Goal: Task Accomplishment & Management: Complete application form

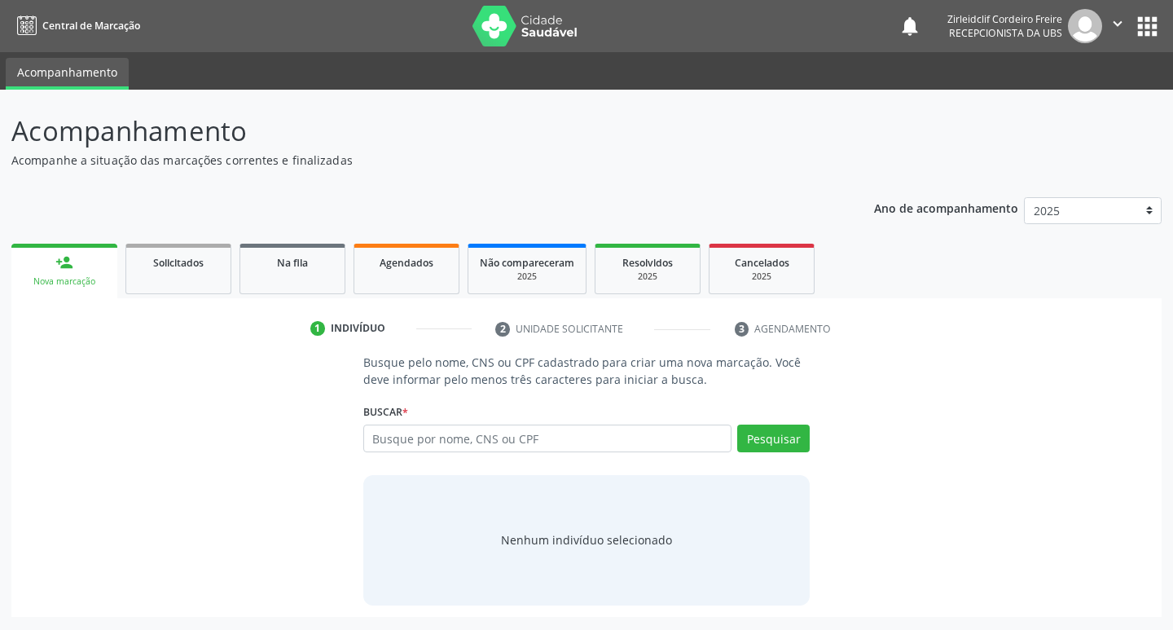
click at [437, 437] on input "text" at bounding box center [547, 438] width 369 height 28
type input "f"
type input "[PERSON_NAME] de sa"
click at [773, 446] on button "Pesquisar" at bounding box center [773, 438] width 72 height 28
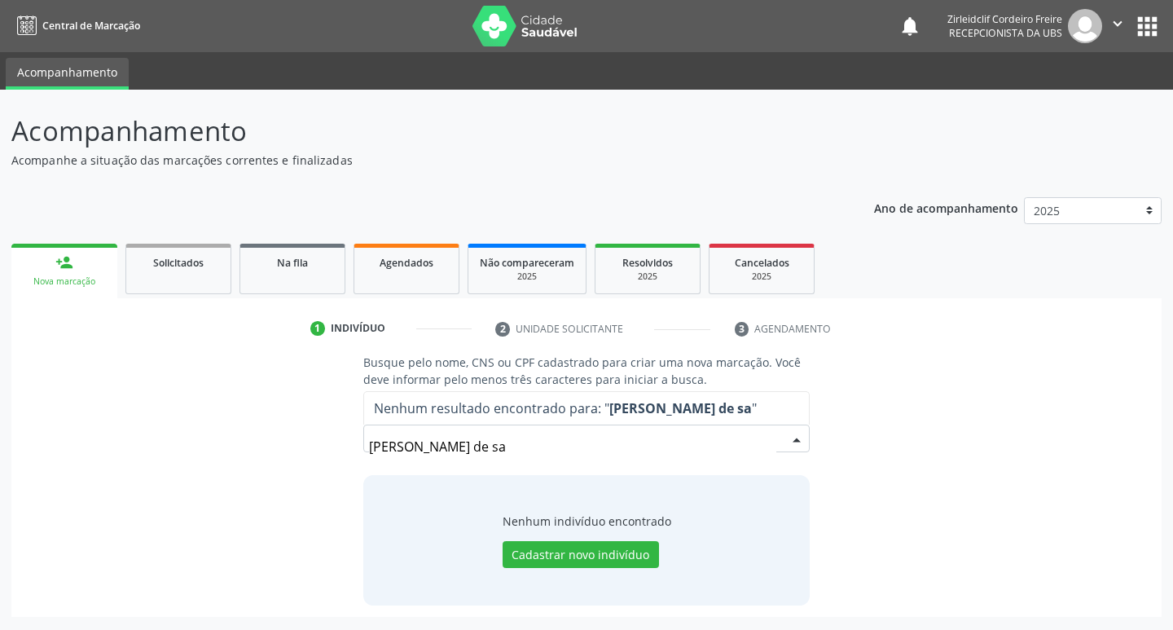
click at [496, 441] on input "[PERSON_NAME] de sa" at bounding box center [573, 446] width 408 height 33
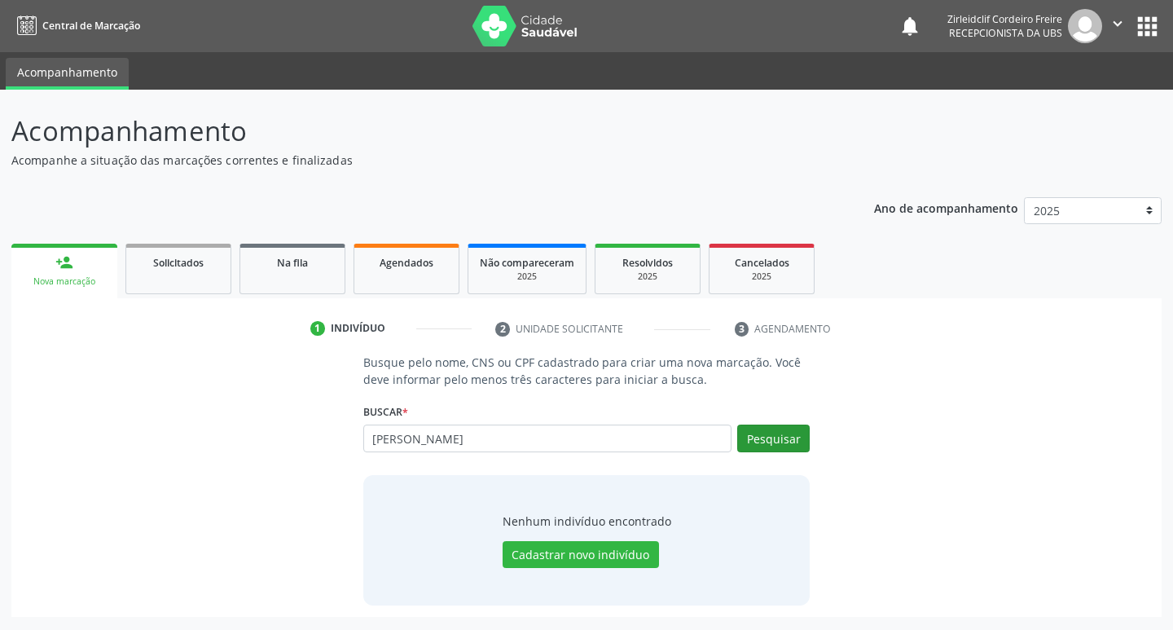
type input "[PERSON_NAME]"
click at [767, 437] on button "Pesquisar" at bounding box center [773, 438] width 72 height 28
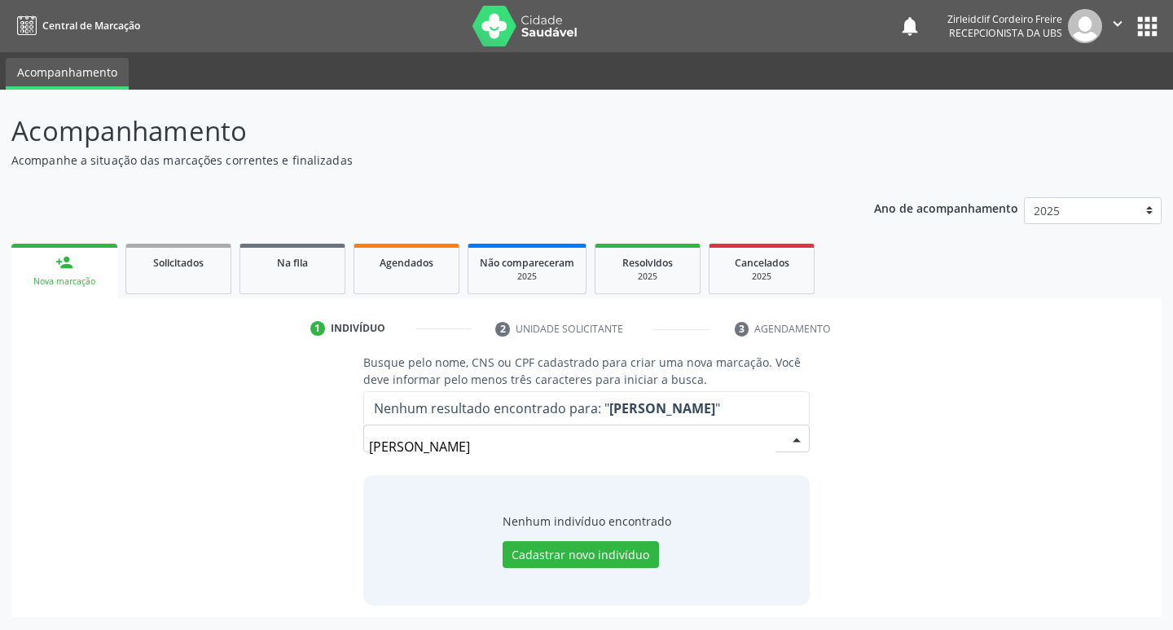
click at [510, 446] on input "[PERSON_NAME]" at bounding box center [573, 446] width 408 height 33
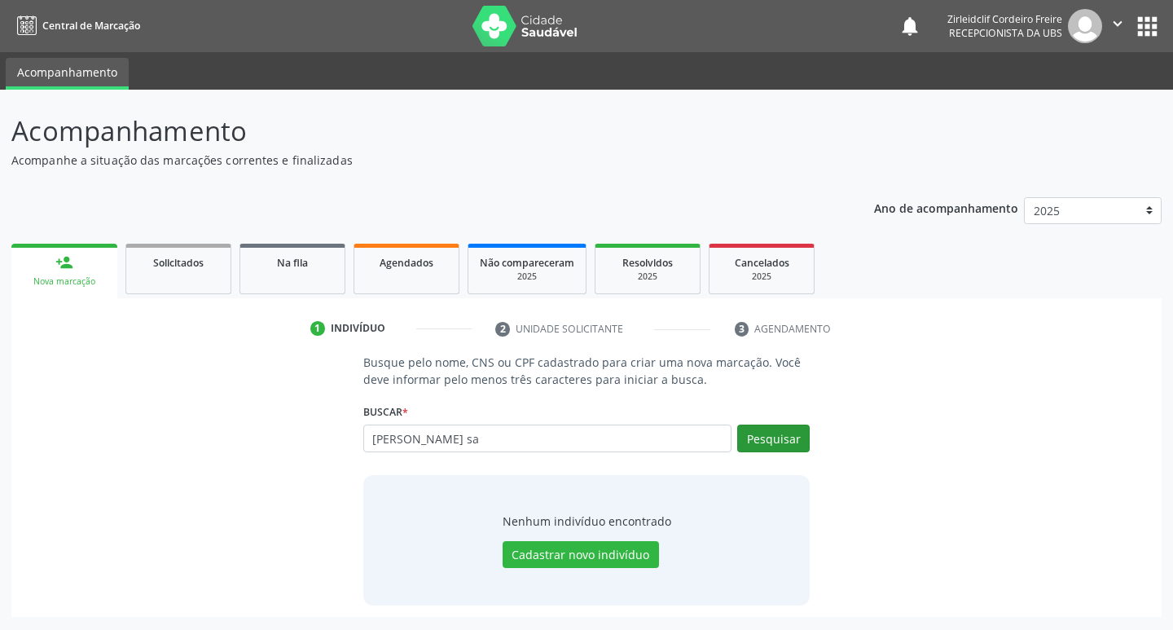
type input "[PERSON_NAME] sa"
click at [754, 437] on button "Pesquisar" at bounding box center [773, 438] width 72 height 28
type input "a"
click at [416, 439] on input "text" at bounding box center [547, 438] width 369 height 28
type input "709605639708673"
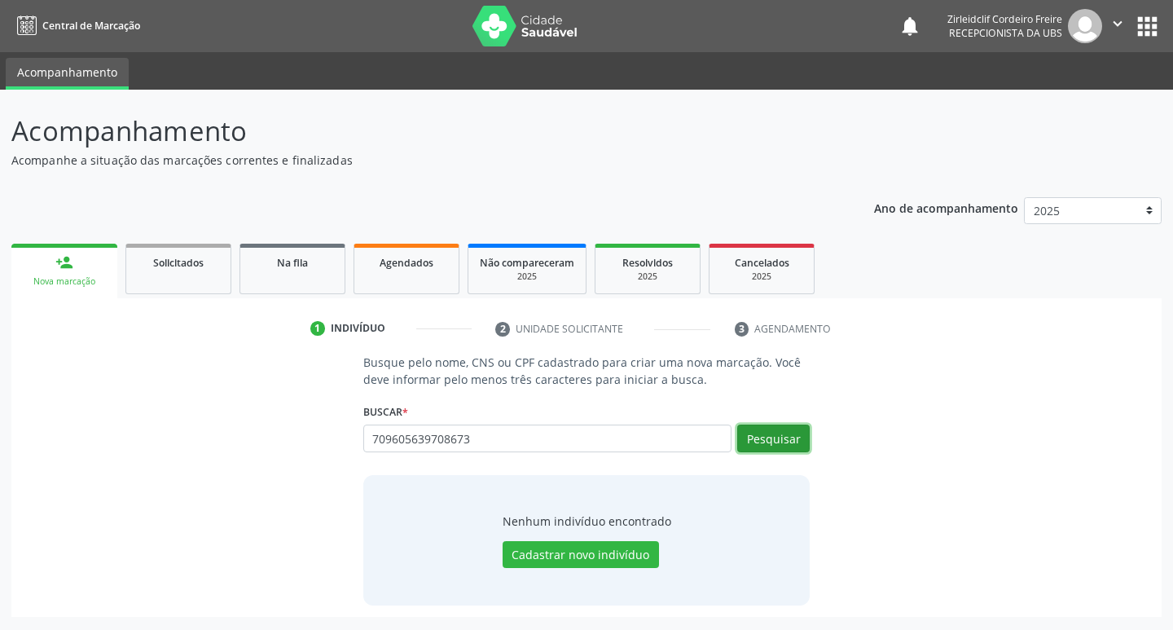
click at [778, 444] on button "Pesquisar" at bounding box center [773, 438] width 72 height 28
type input "709605639708673"
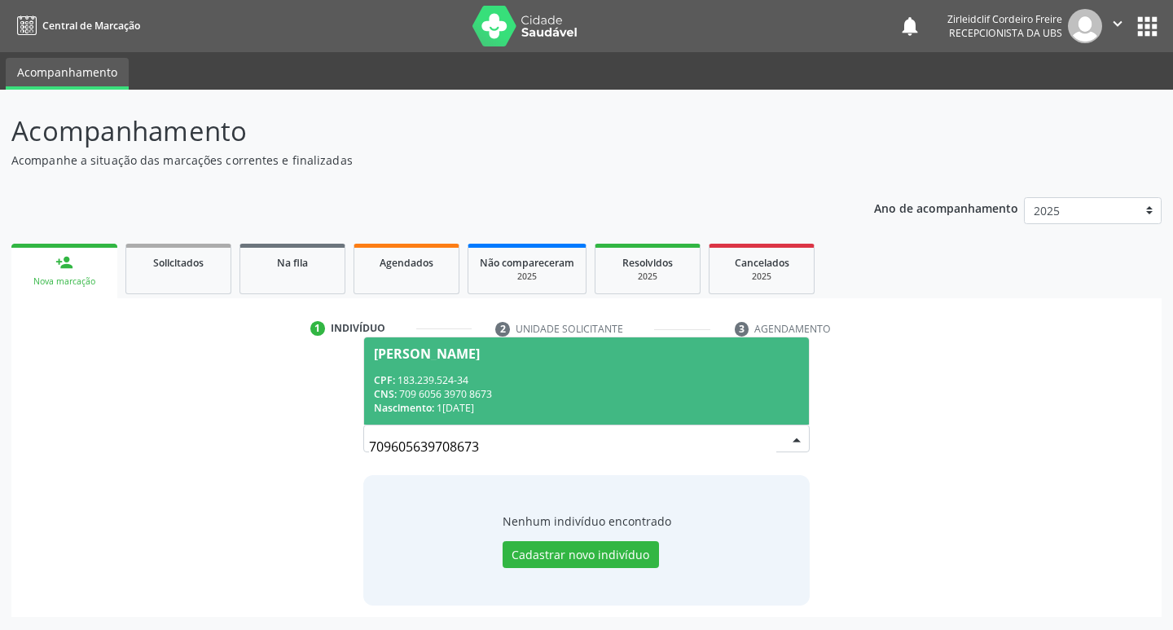
click at [650, 379] on div "CPF: 183.239.524-34" at bounding box center [587, 380] width 426 height 14
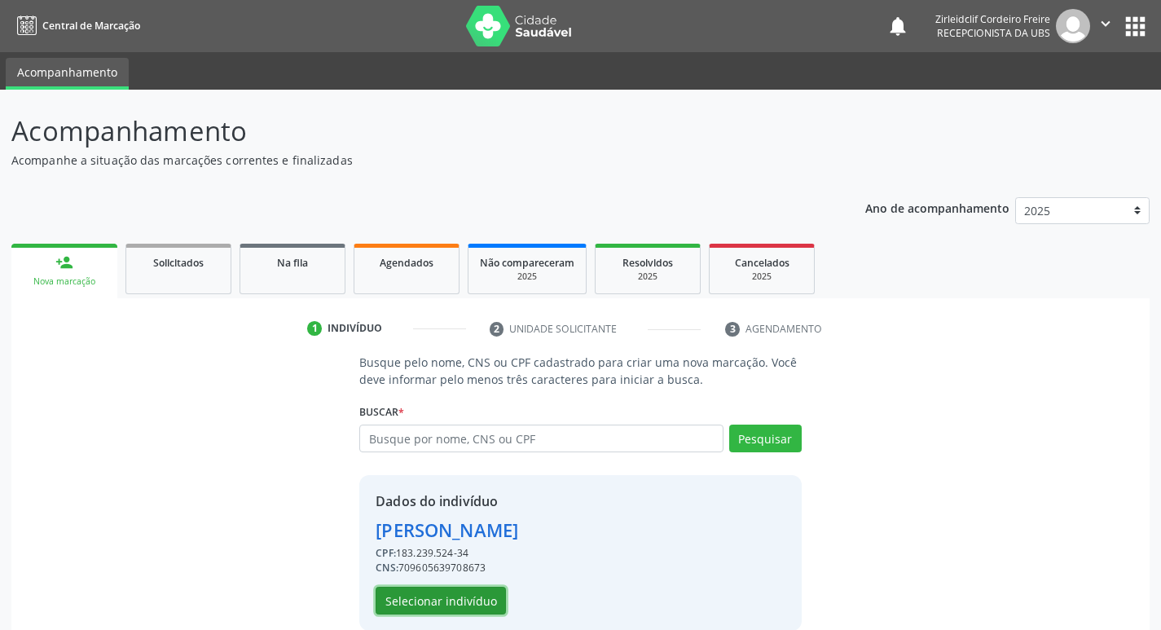
click at [439, 601] on button "Selecionar indivíduo" at bounding box center [440, 600] width 130 height 28
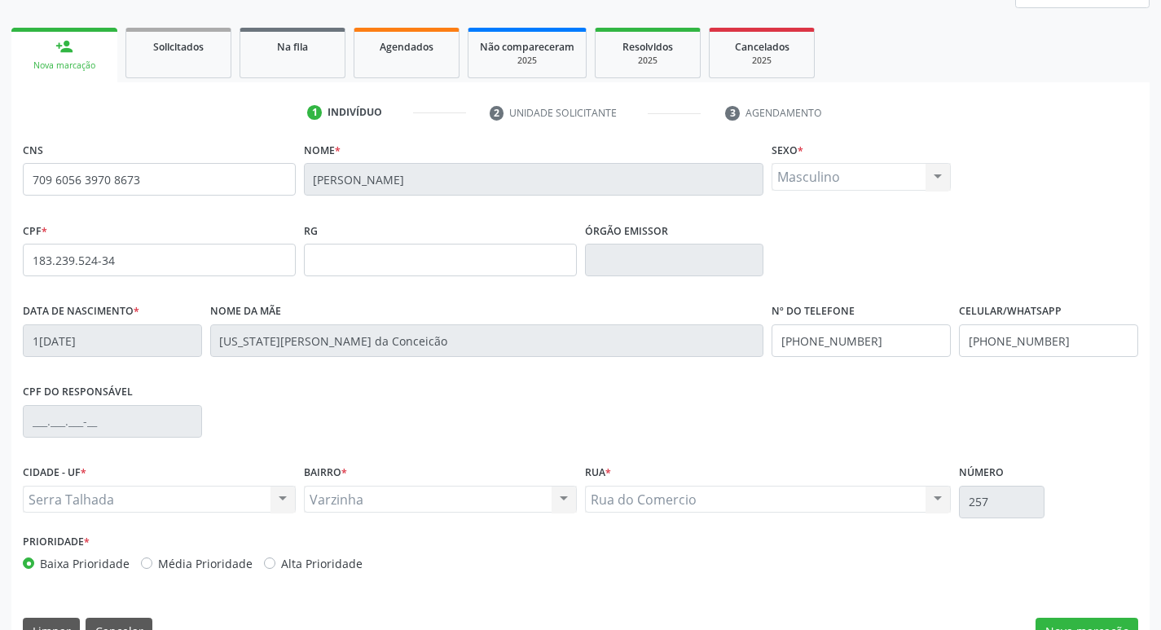
scroll to position [253, 0]
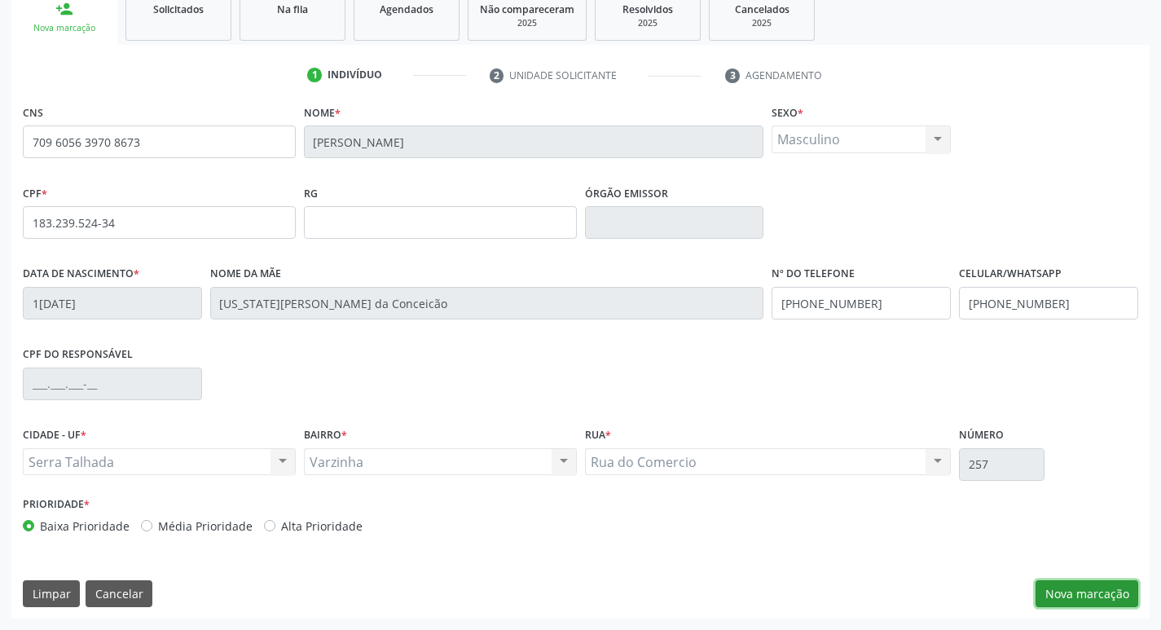
click at [1085, 591] on button "Nova marcação" at bounding box center [1086, 594] width 103 height 28
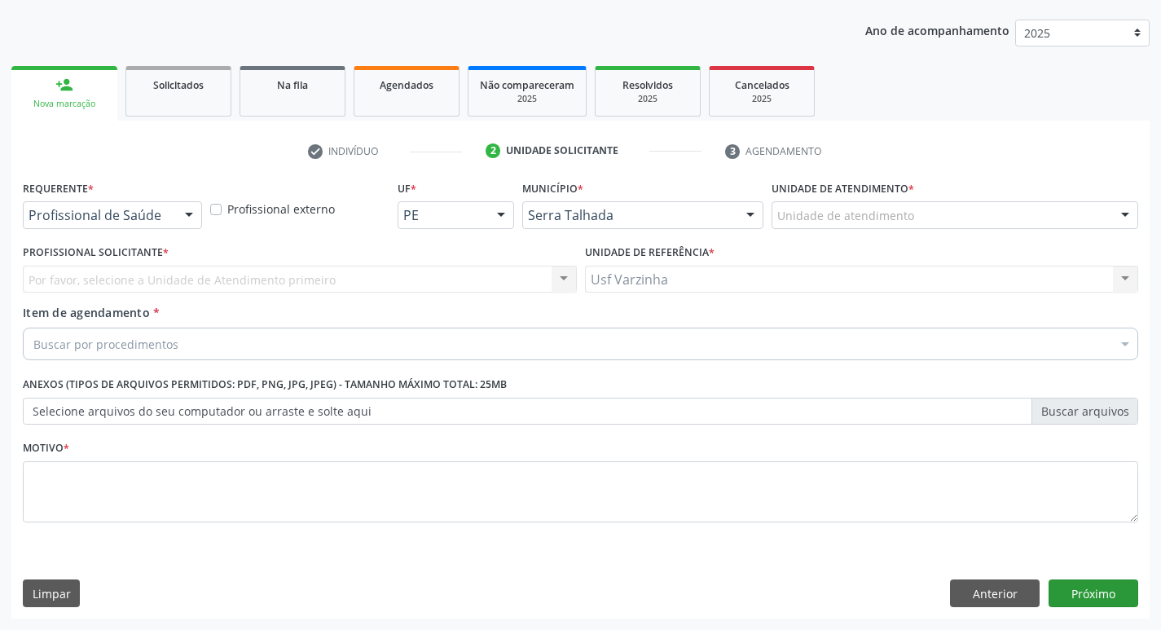
scroll to position [178, 0]
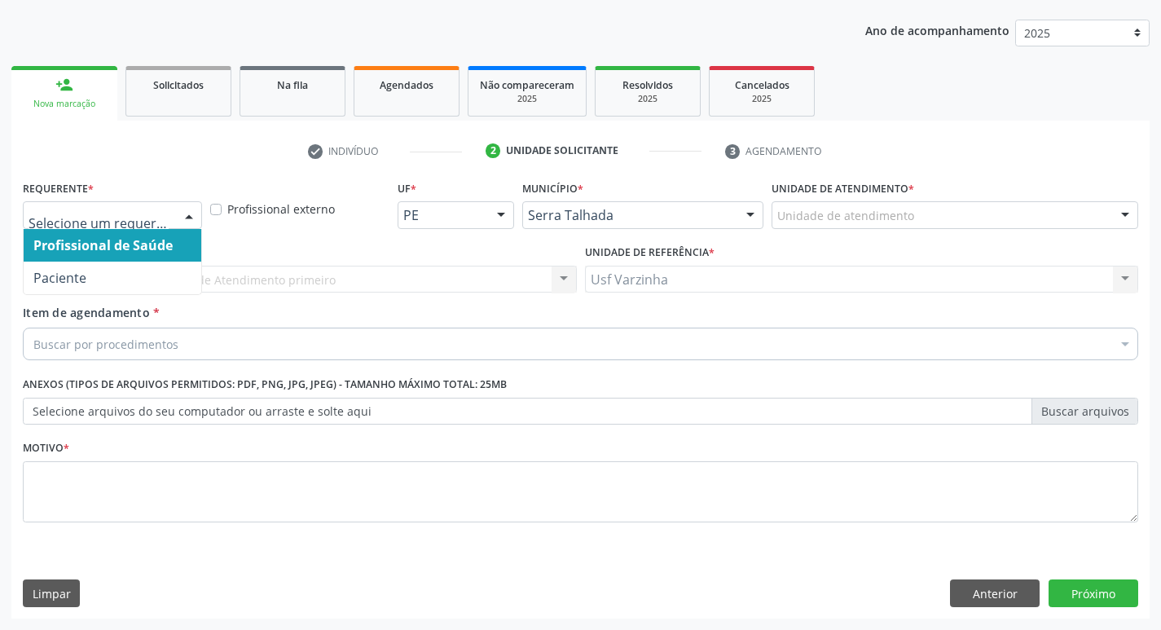
click at [192, 215] on div at bounding box center [189, 216] width 24 height 28
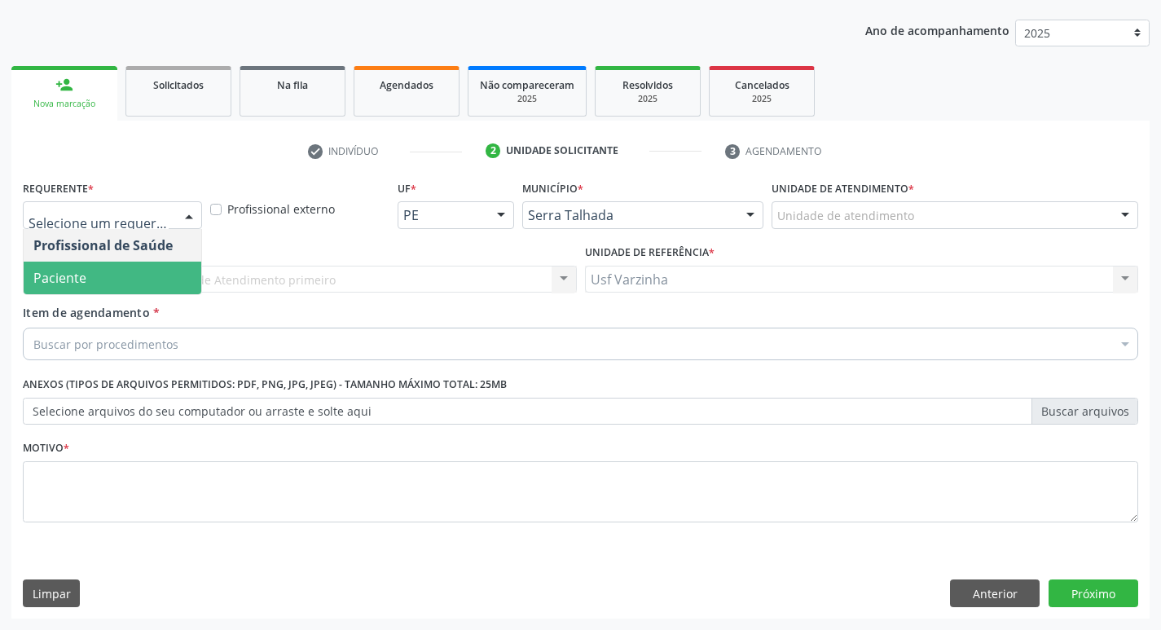
click at [166, 268] on span "Paciente" at bounding box center [113, 277] width 178 height 33
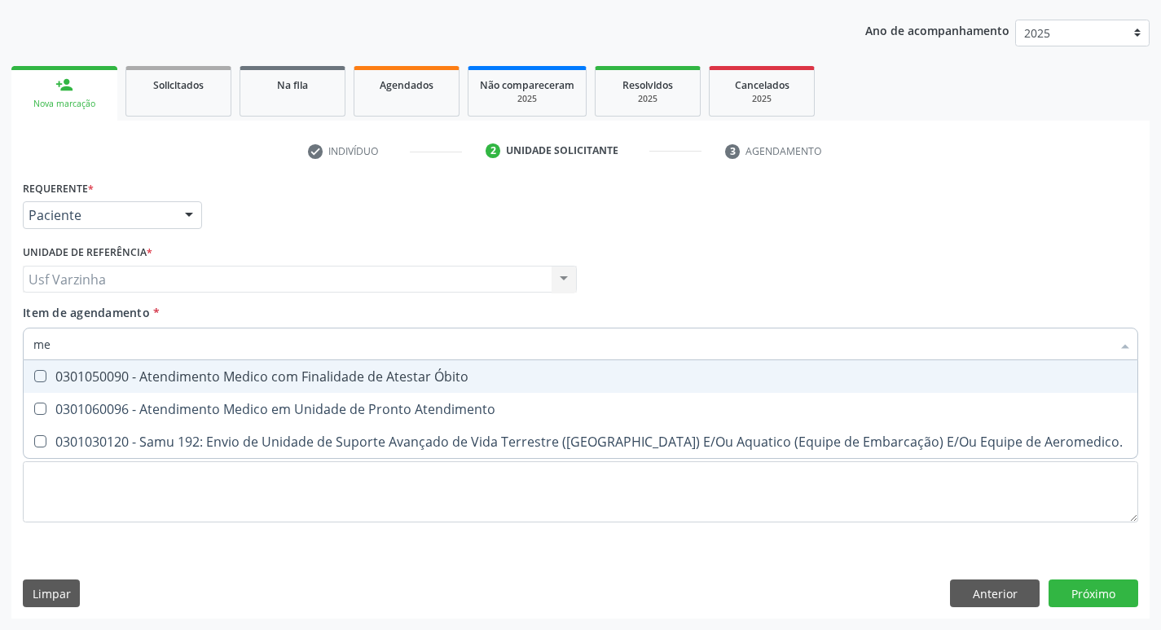
type input "m"
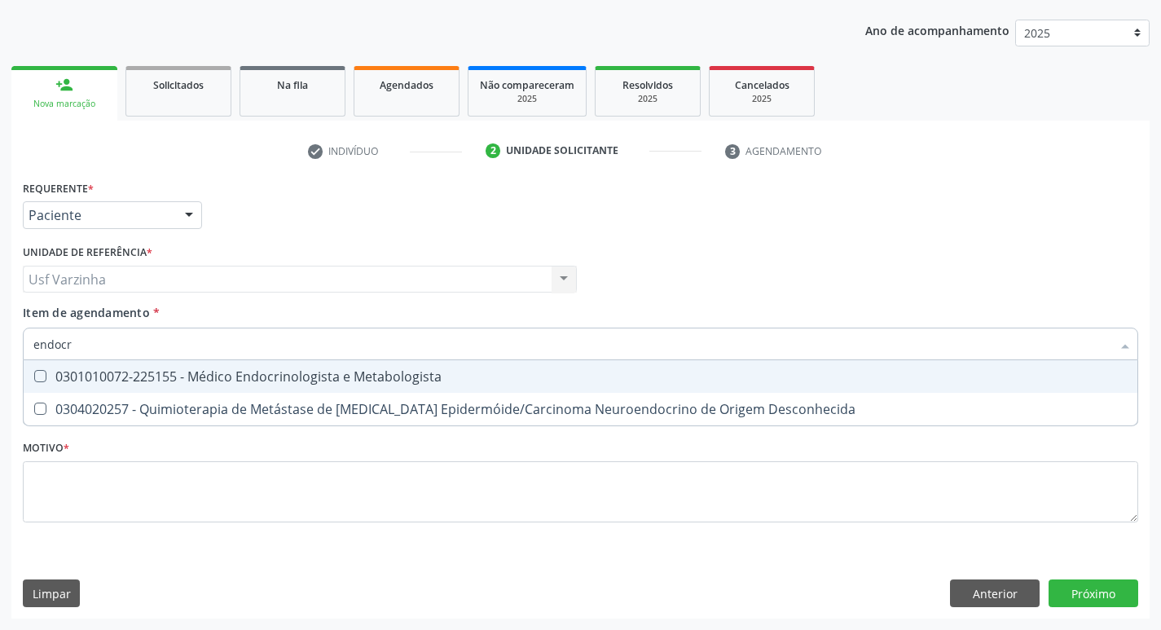
type input "endocri"
click at [113, 375] on div "0301010072-225155 - Médico Endocrinologista e Metabologista" at bounding box center [580, 376] width 1094 height 13
checkbox Metabologista "true"
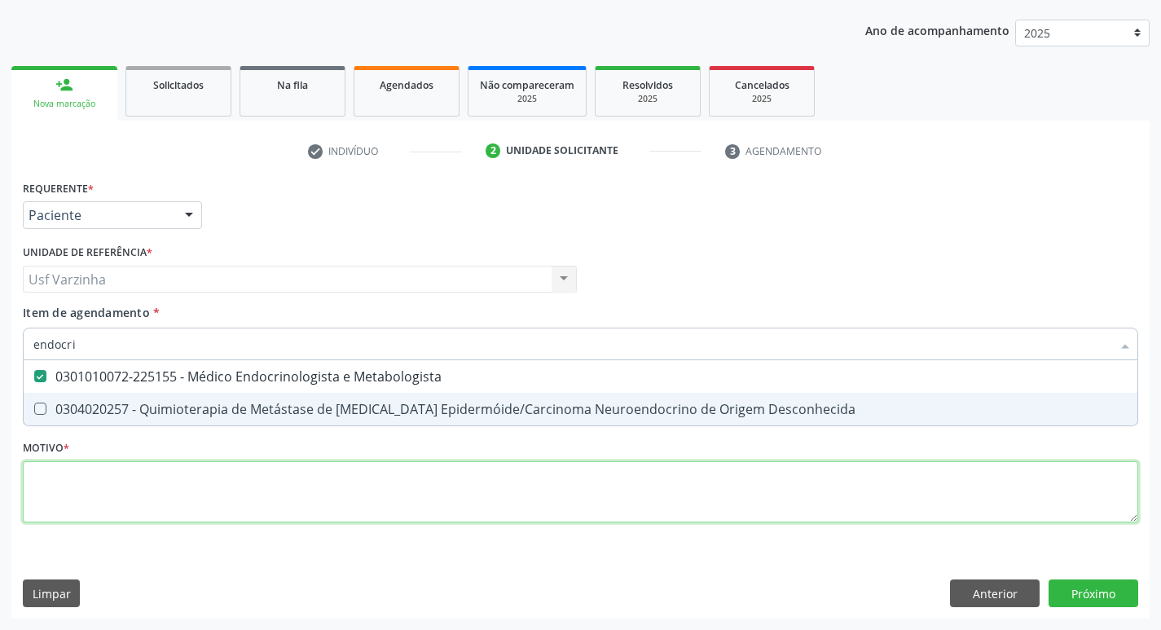
click at [75, 481] on div "Requerente * Paciente Profissional de Saúde Paciente Nenhum resultado encontrad…" at bounding box center [580, 360] width 1115 height 369
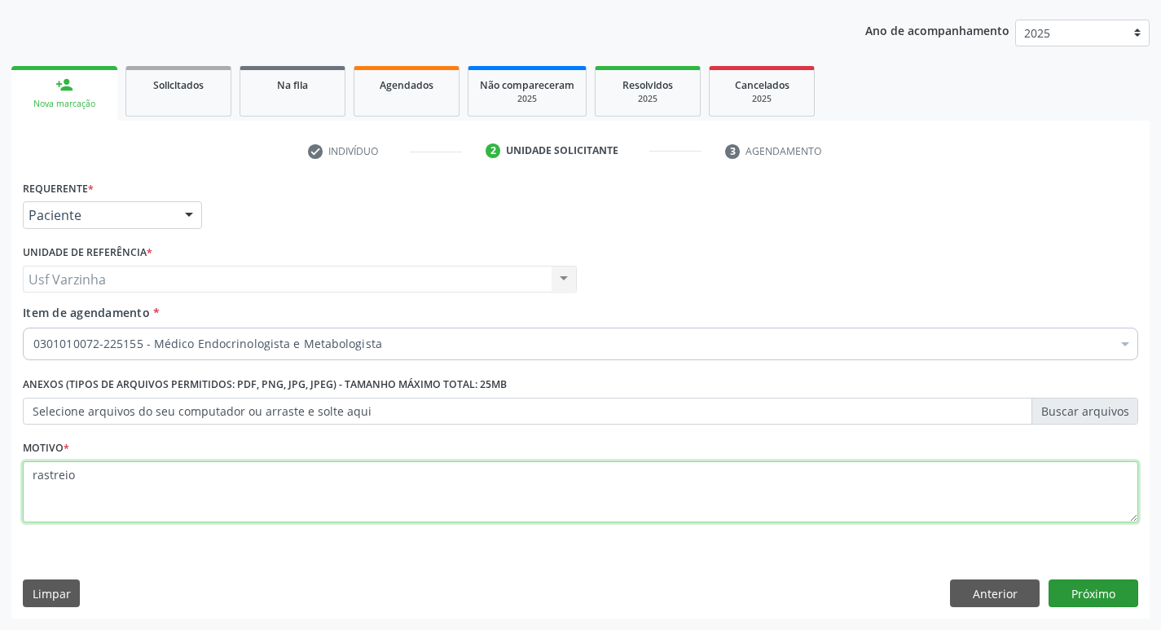
type textarea "rastreio"
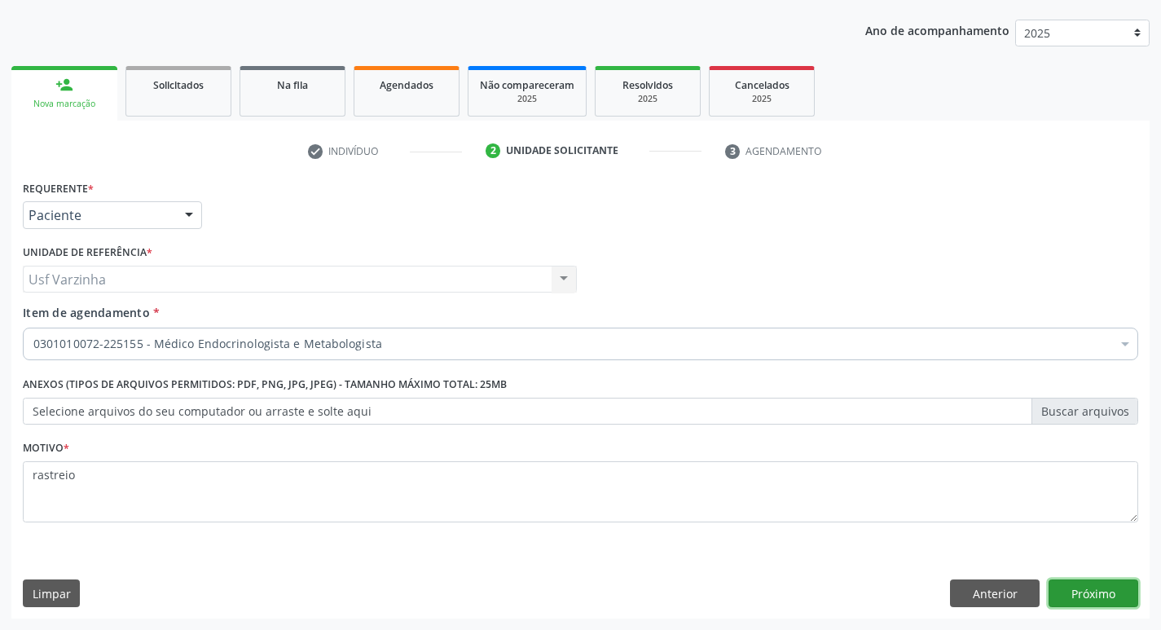
click at [1066, 594] on button "Próximo" at bounding box center [1093, 593] width 90 height 28
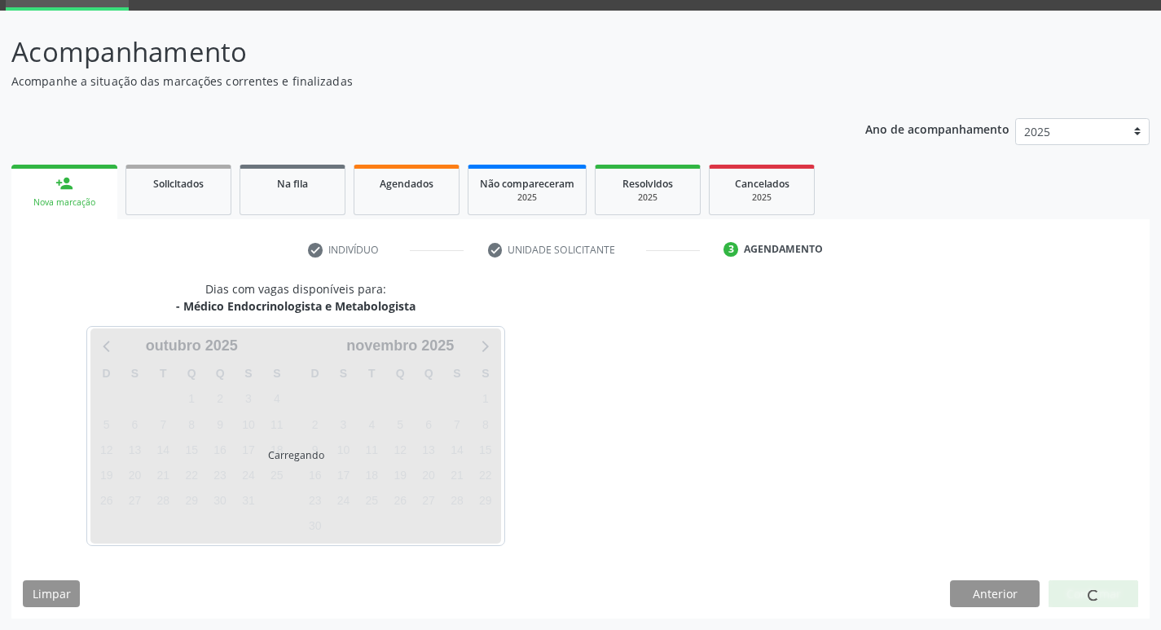
scroll to position [79, 0]
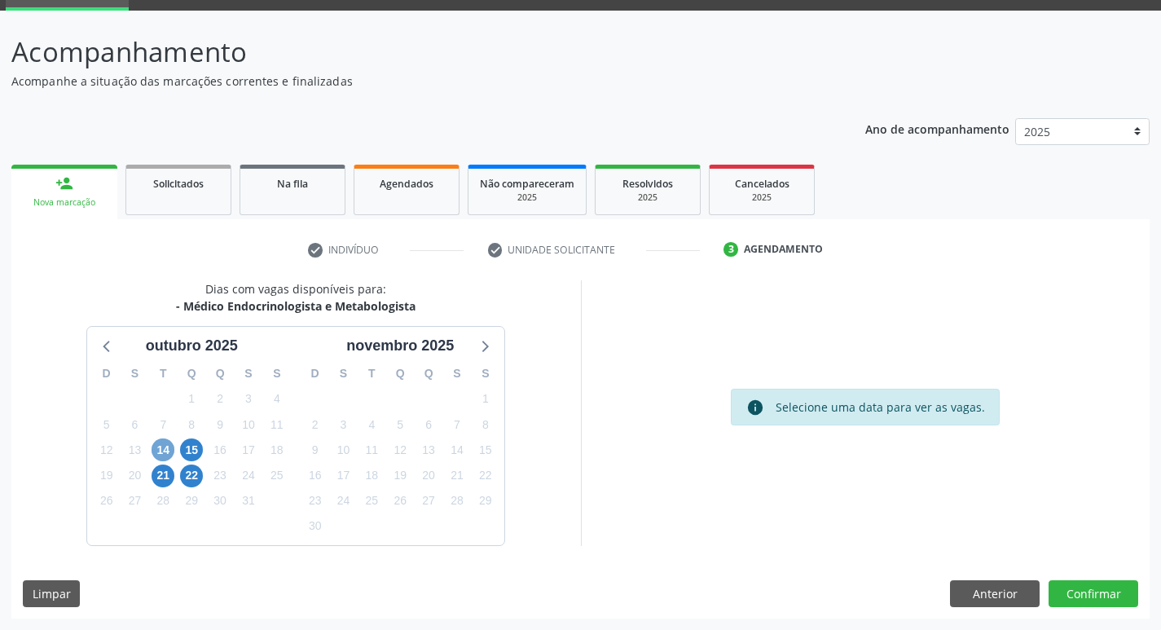
click at [160, 447] on span "14" at bounding box center [162, 449] width 23 height 23
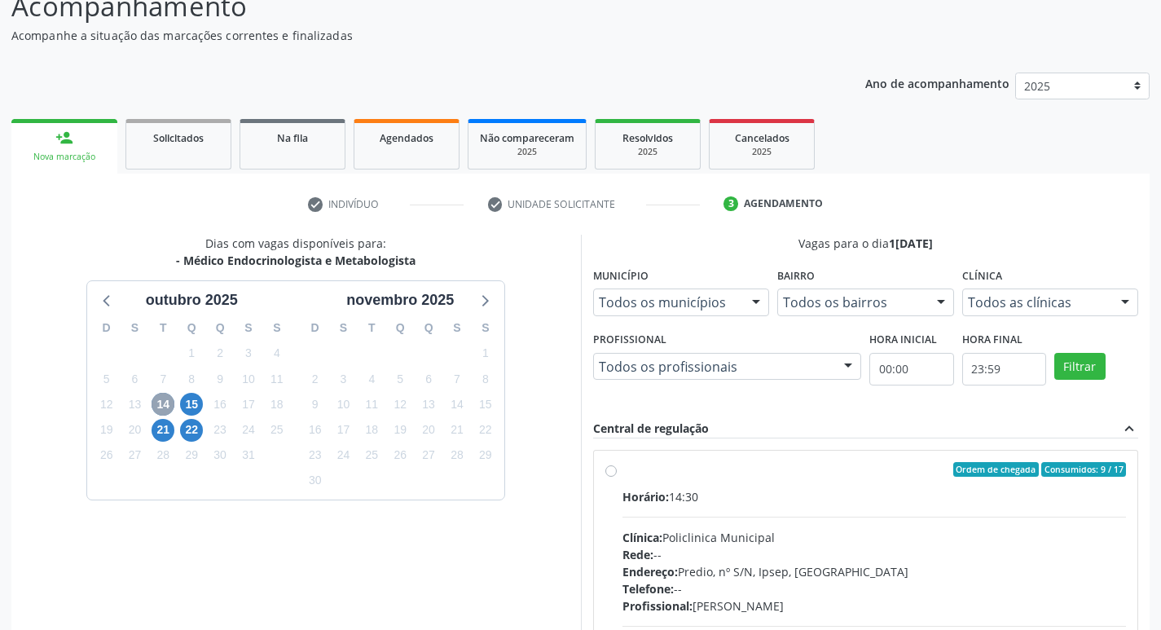
scroll to position [242, 0]
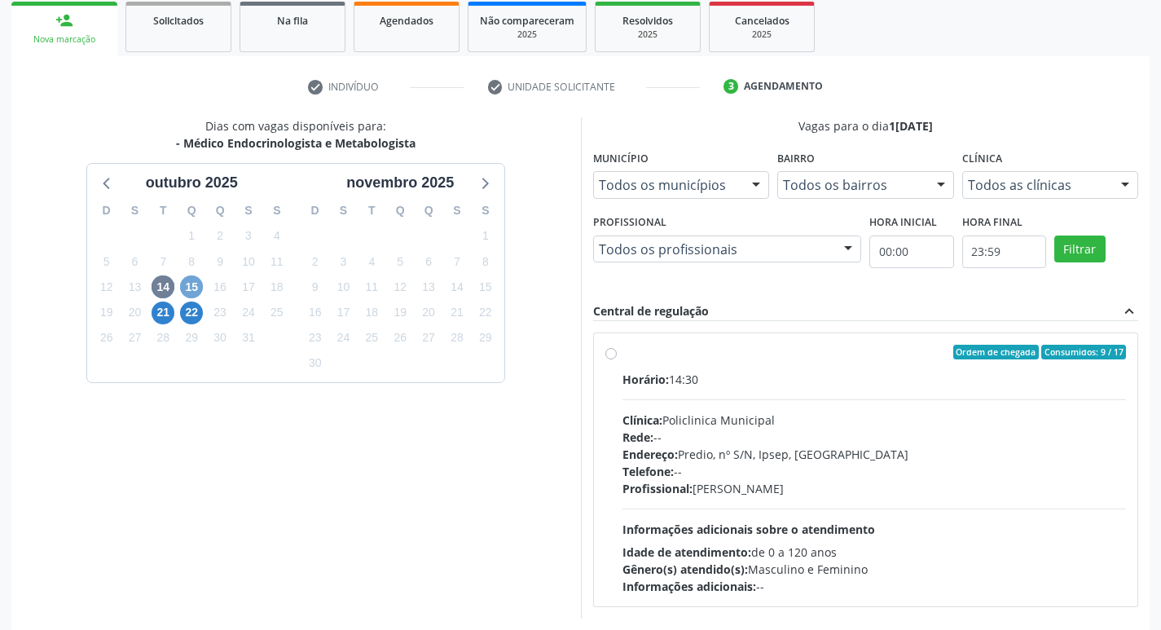
click at [194, 289] on span "15" at bounding box center [191, 286] width 23 height 23
click at [165, 314] on span "21" at bounding box center [162, 312] width 23 height 23
click at [193, 315] on span "22" at bounding box center [191, 312] width 23 height 23
click at [163, 286] on span "14" at bounding box center [162, 286] width 23 height 23
click at [165, 313] on span "21" at bounding box center [162, 312] width 23 height 23
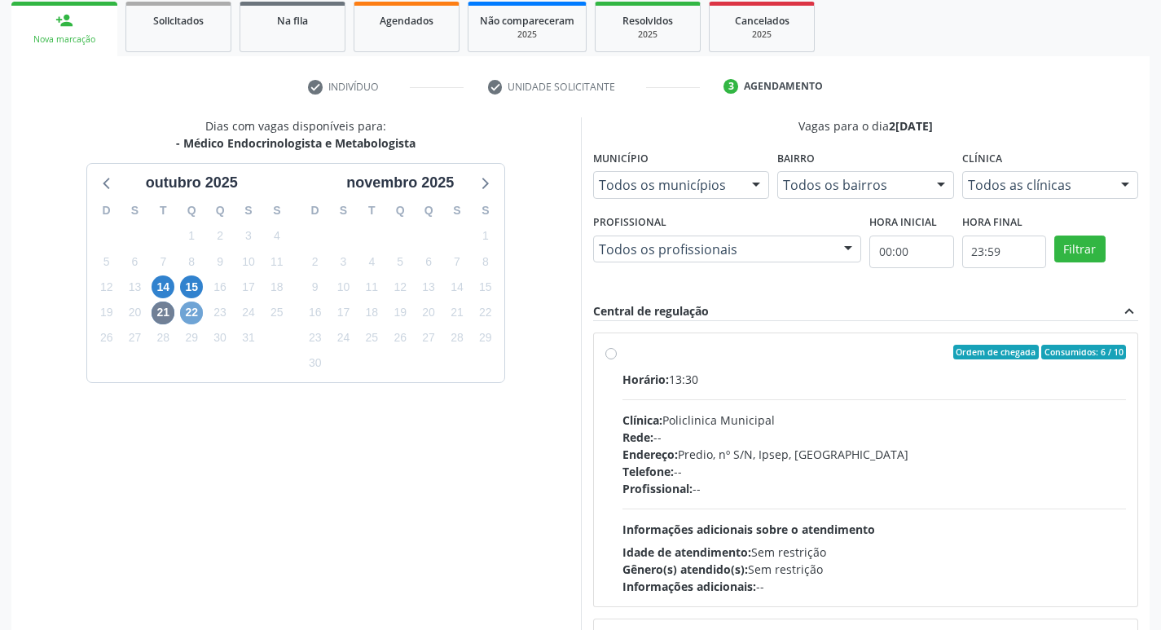
click at [194, 316] on span "22" at bounding box center [191, 312] width 23 height 23
click at [188, 284] on span "15" at bounding box center [191, 286] width 23 height 23
click at [160, 290] on span "14" at bounding box center [162, 286] width 23 height 23
click at [192, 283] on span "15" at bounding box center [191, 286] width 23 height 23
click at [165, 309] on span "21" at bounding box center [162, 312] width 23 height 23
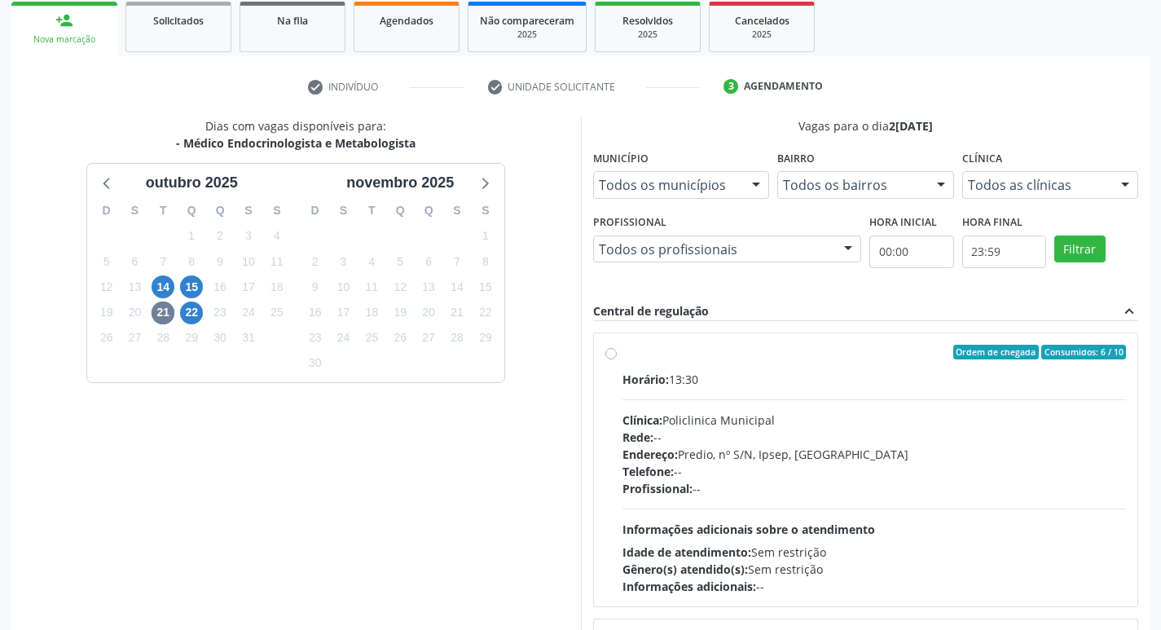
click at [622, 353] on label "Ordem de chegada Consumidos: 6 / 10 Horário: 13:30 Clínica: Policlinica Municip…" at bounding box center [874, 470] width 504 height 250
click at [615, 353] on input "Ordem de chegada Consumidos: 6 / 10 Horário: 13:30 Clínica: Policlinica Municip…" at bounding box center [610, 352] width 11 height 15
radio input "true"
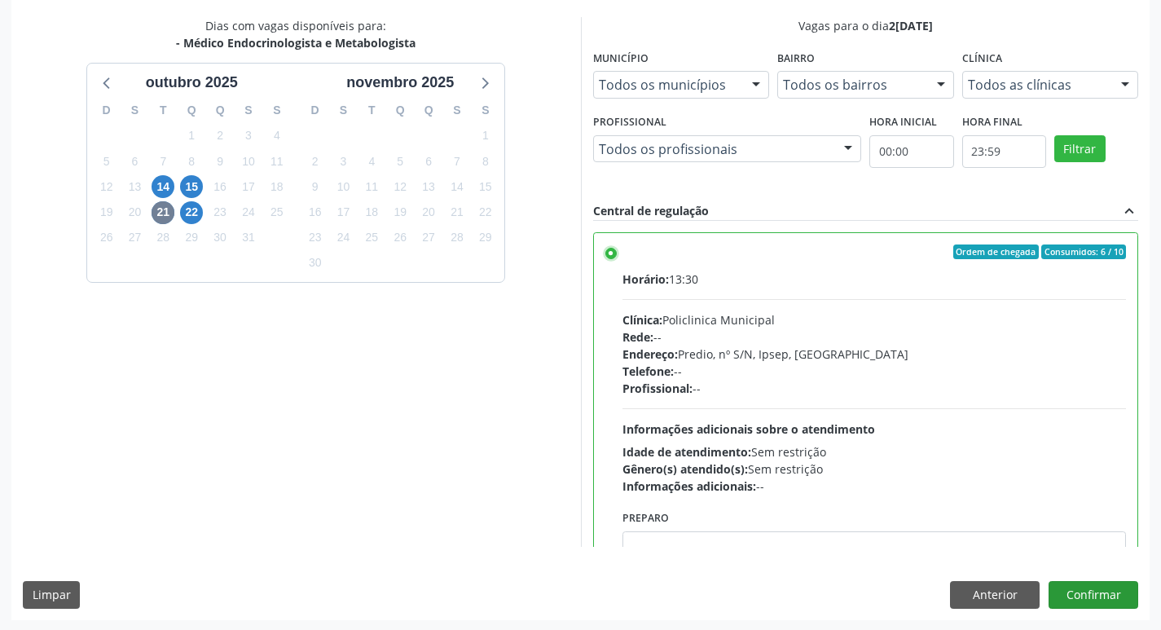
scroll to position [344, 0]
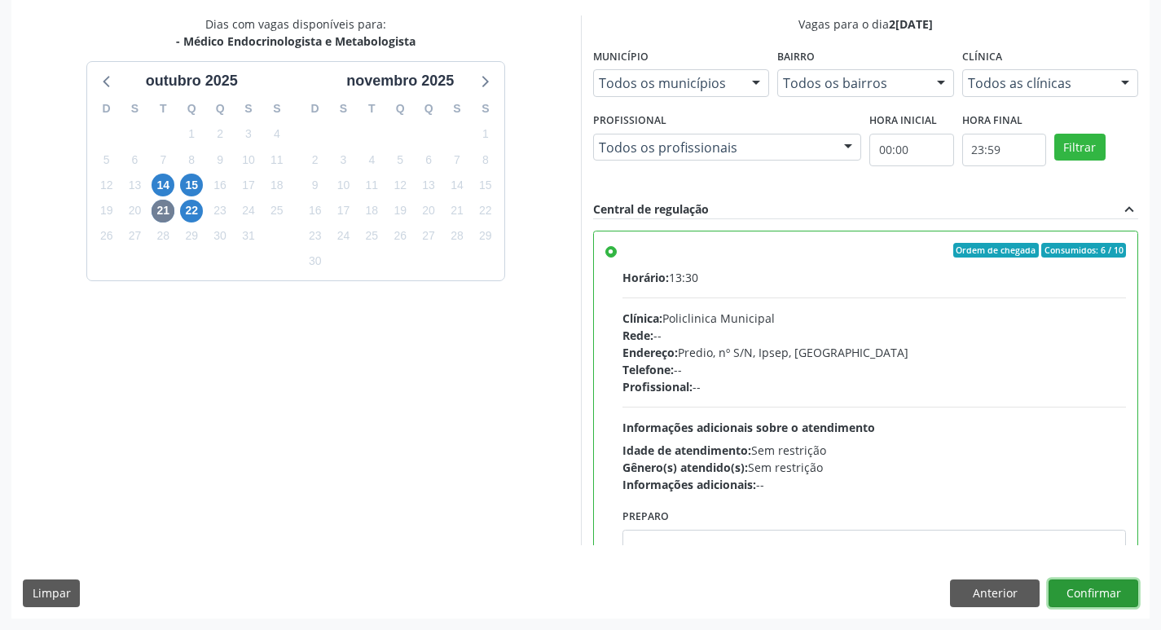
click at [1107, 595] on button "Confirmar" at bounding box center [1093, 593] width 90 height 28
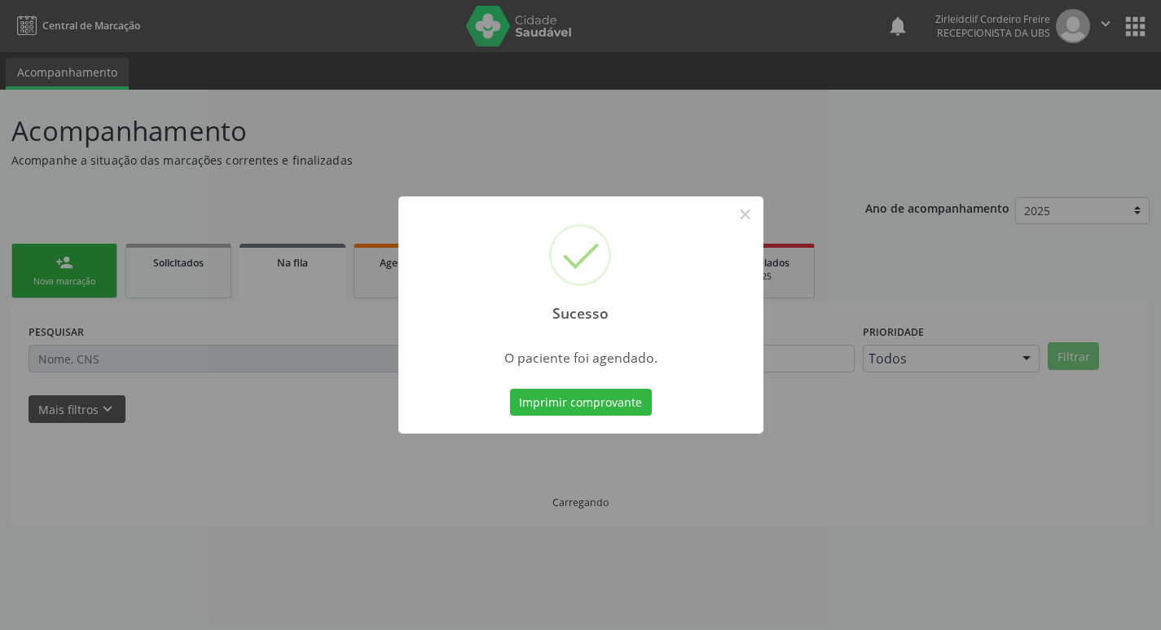
scroll to position [0, 0]
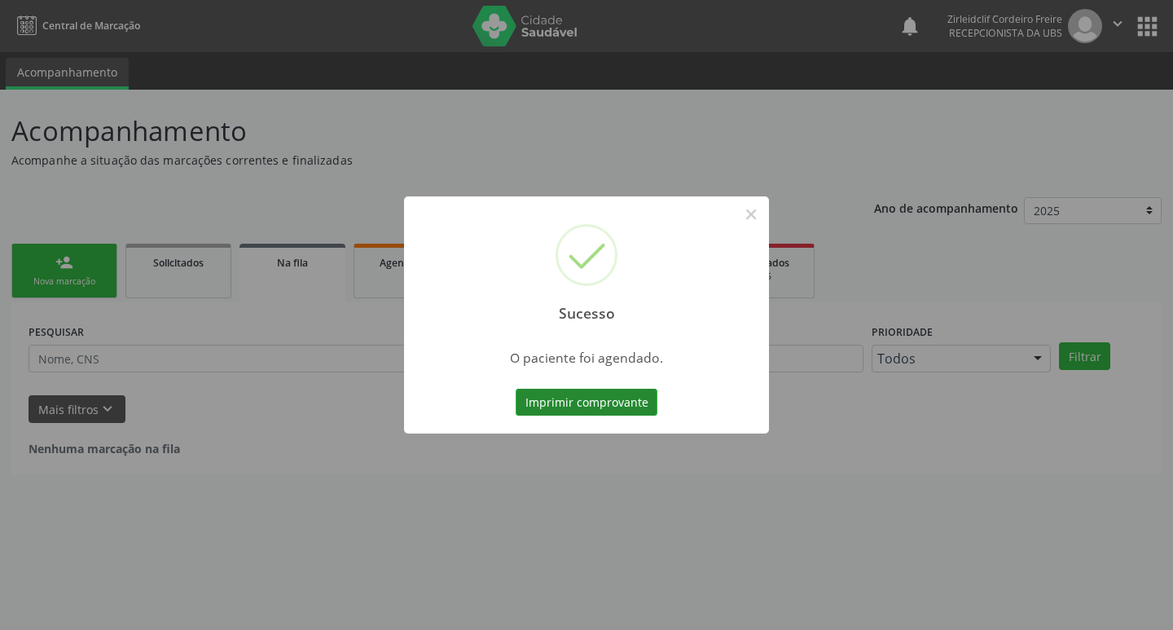
click at [611, 407] on button "Imprimir comprovante" at bounding box center [587, 403] width 142 height 28
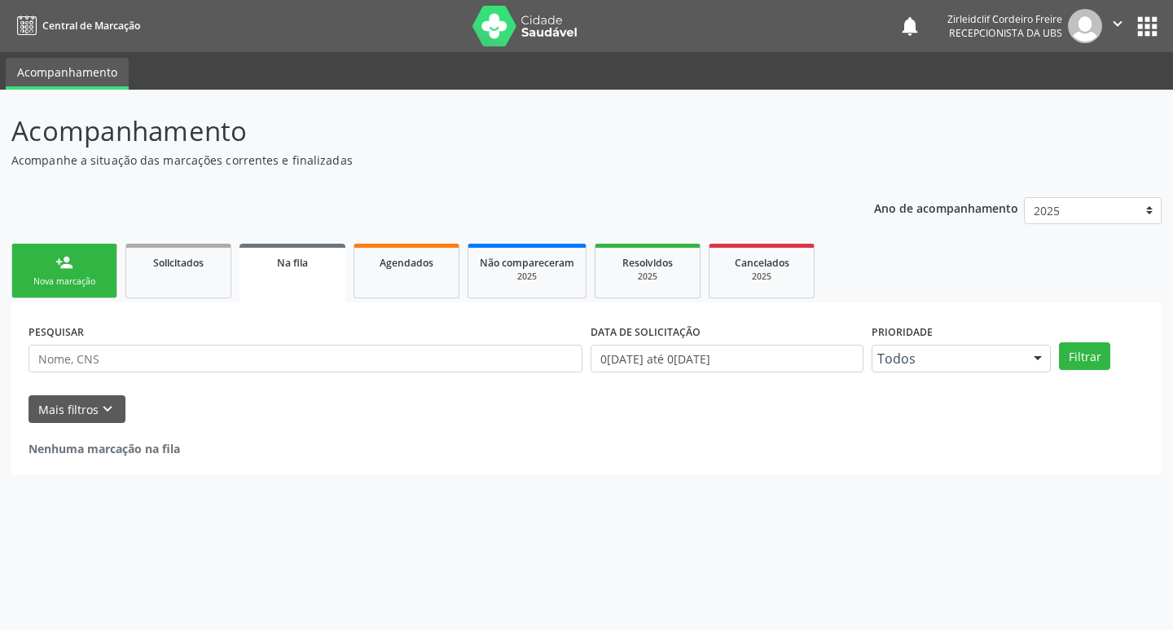
click at [68, 274] on link "person_add Nova marcação" at bounding box center [64, 271] width 106 height 55
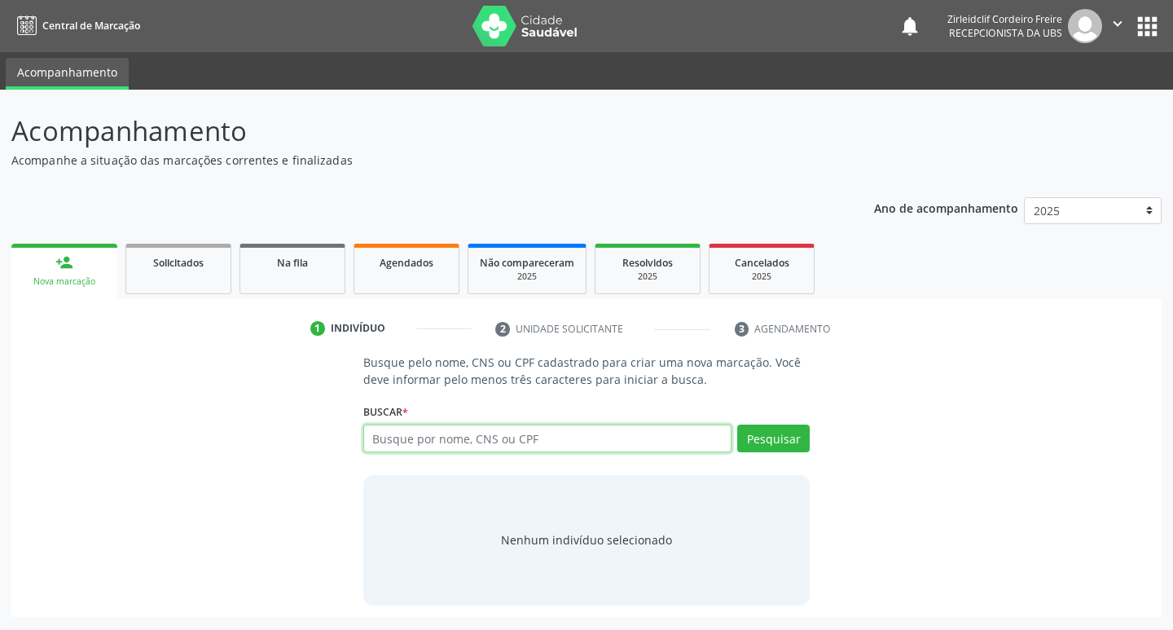
click at [424, 442] on input "text" at bounding box center [547, 438] width 369 height 28
click at [747, 441] on button "Pesquisar" at bounding box center [773, 438] width 72 height 28
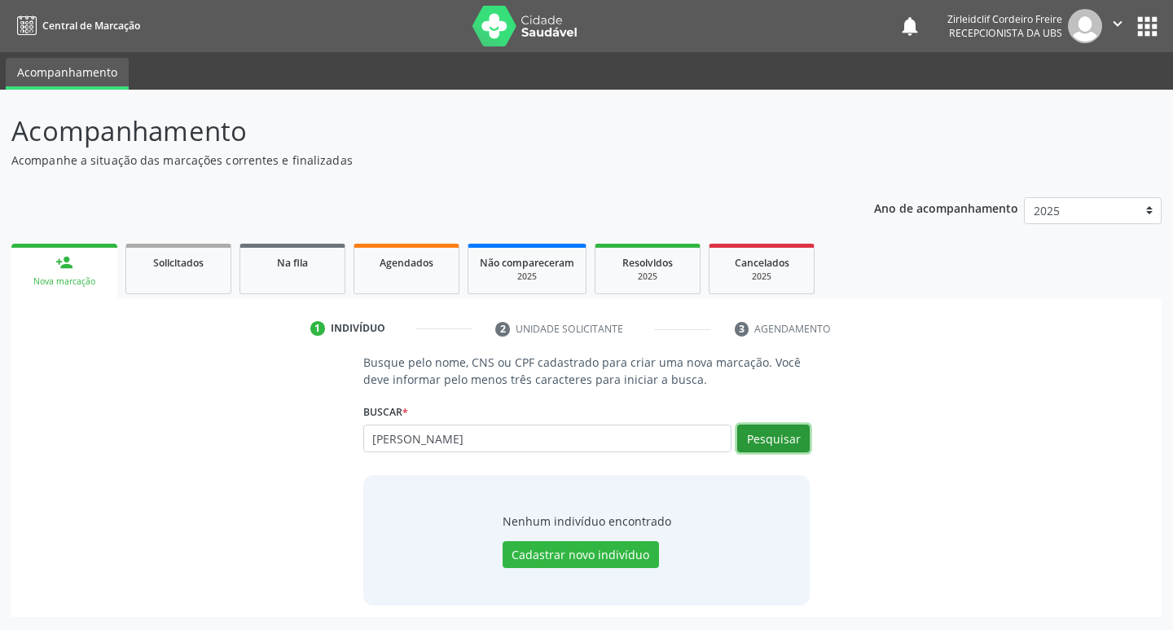
click at [769, 443] on button "Pesquisar" at bounding box center [773, 438] width 72 height 28
click at [527, 441] on input "[PERSON_NAME]" at bounding box center [547, 438] width 369 height 28
type input "t"
type input "20414587553"
click at [791, 437] on button "Pesquisar" at bounding box center [773, 438] width 72 height 28
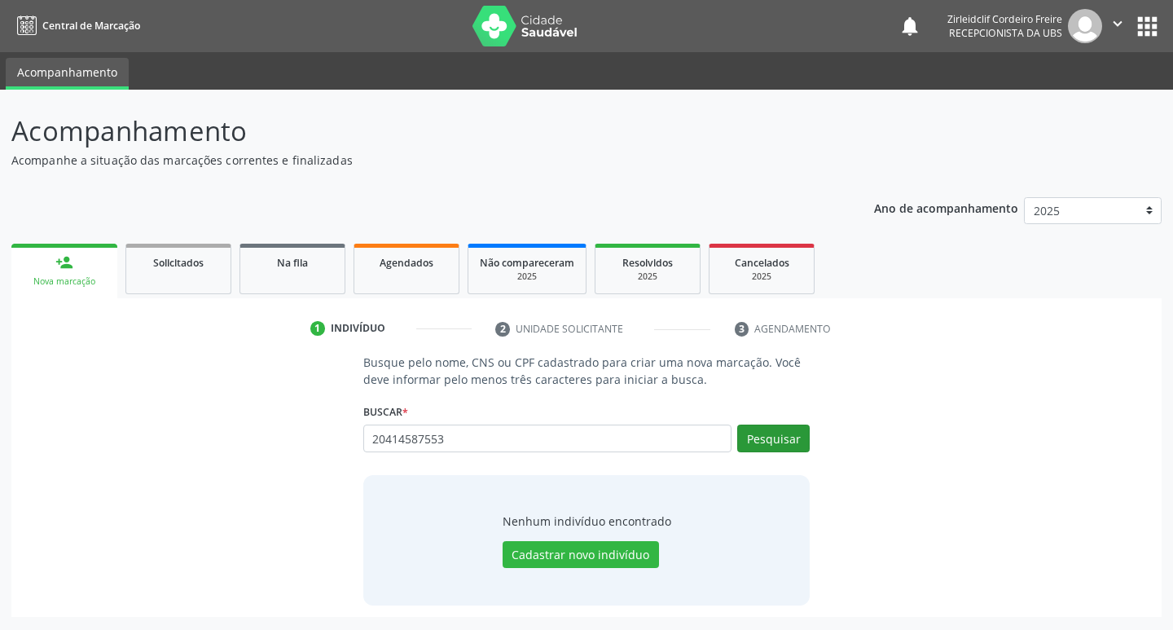
type input "20414587553"
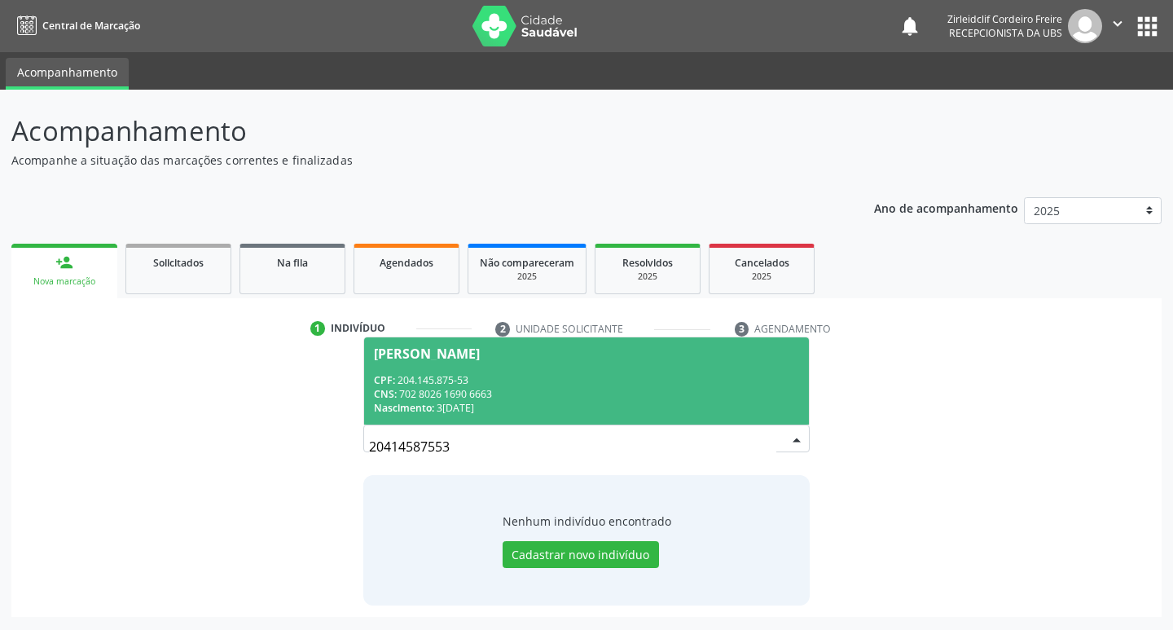
click at [577, 371] on span "[PERSON_NAME] CPF: 204.145.875-53 CNS: 702 8026 1690 6663 Nascimento: 3[DATE]" at bounding box center [587, 380] width 446 height 87
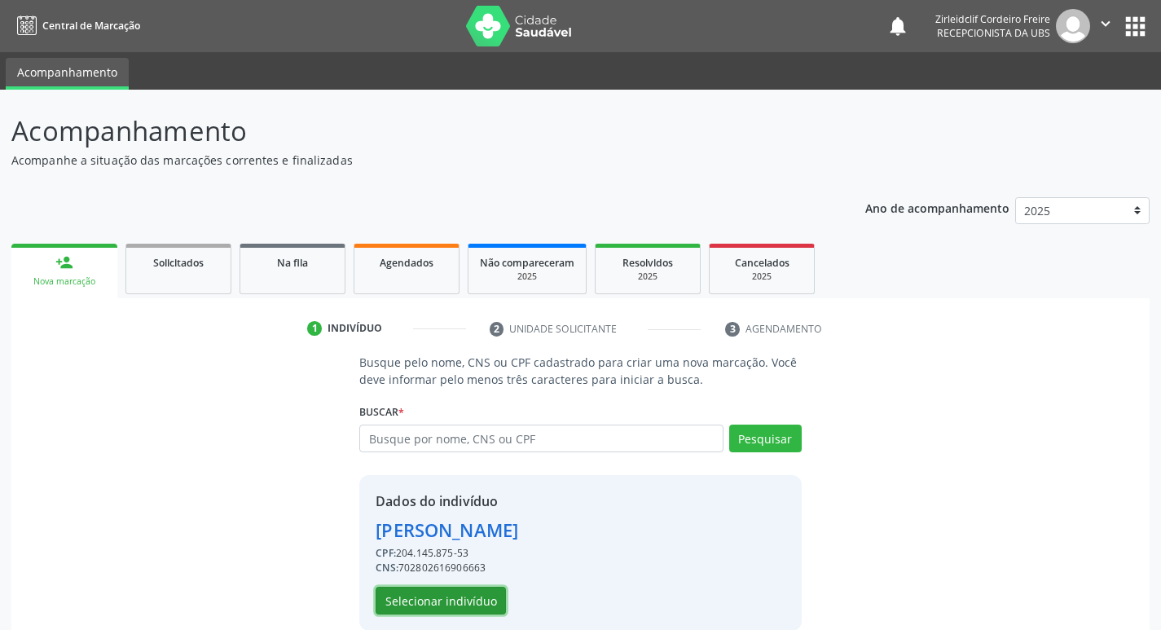
click at [468, 606] on button "Selecionar indivíduo" at bounding box center [440, 600] width 130 height 28
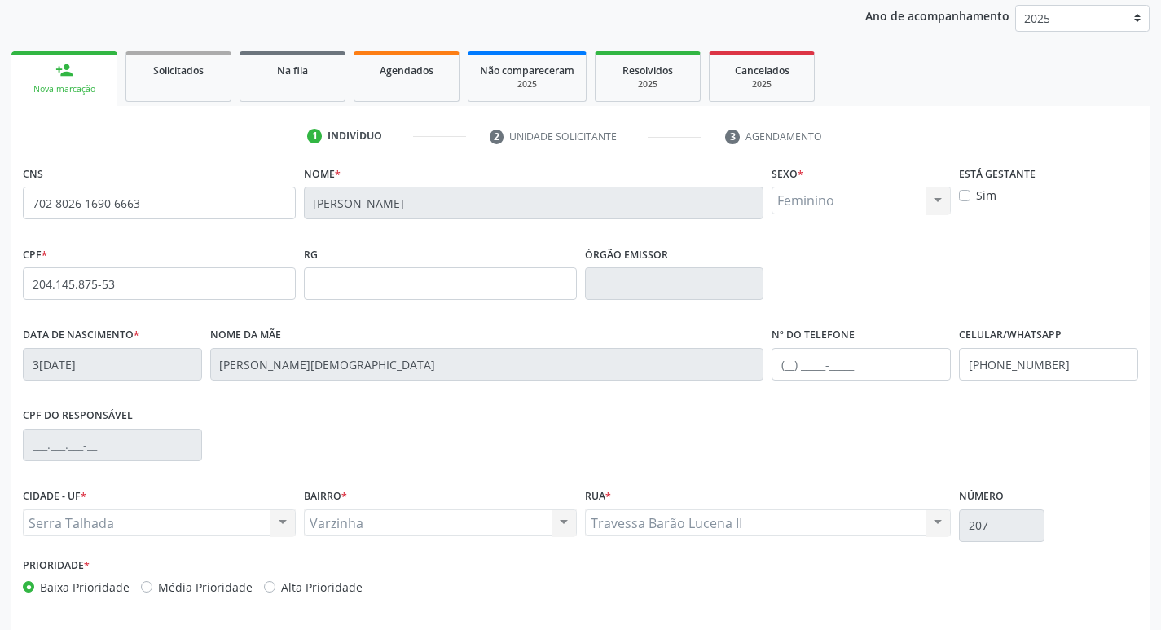
scroll to position [244, 0]
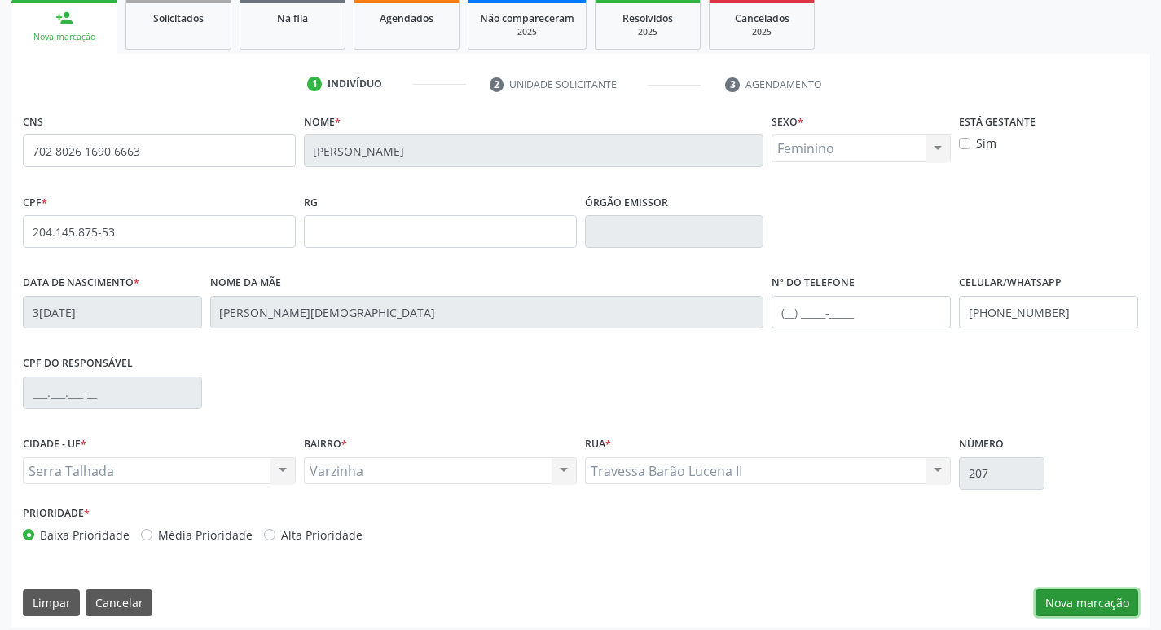
click at [1078, 599] on button "Nova marcação" at bounding box center [1086, 603] width 103 height 28
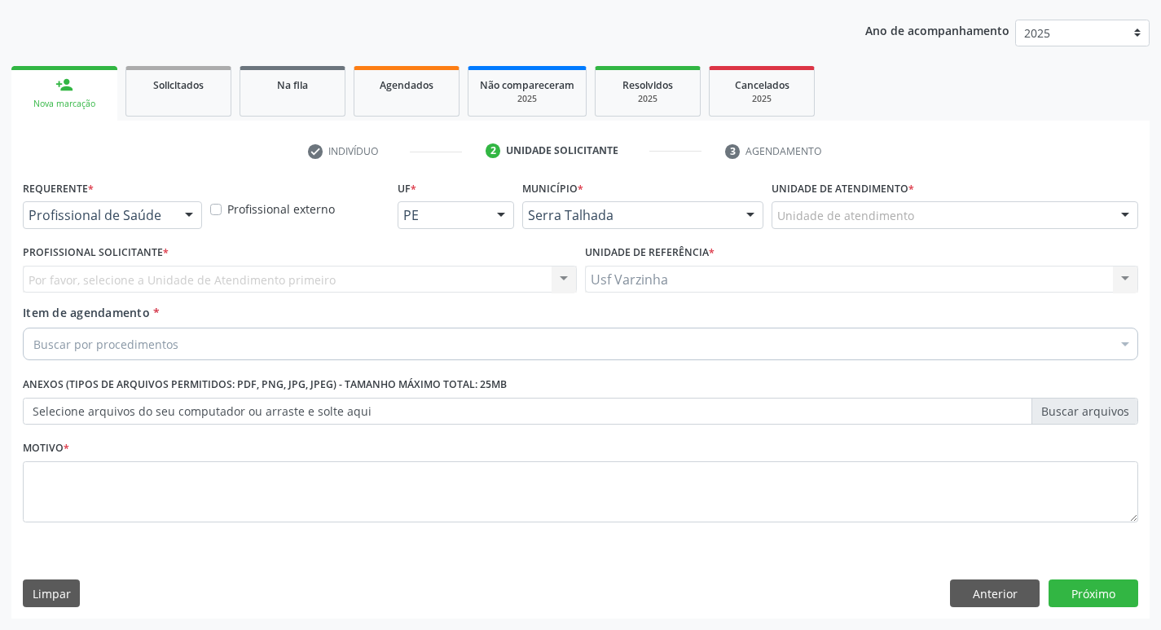
scroll to position [178, 0]
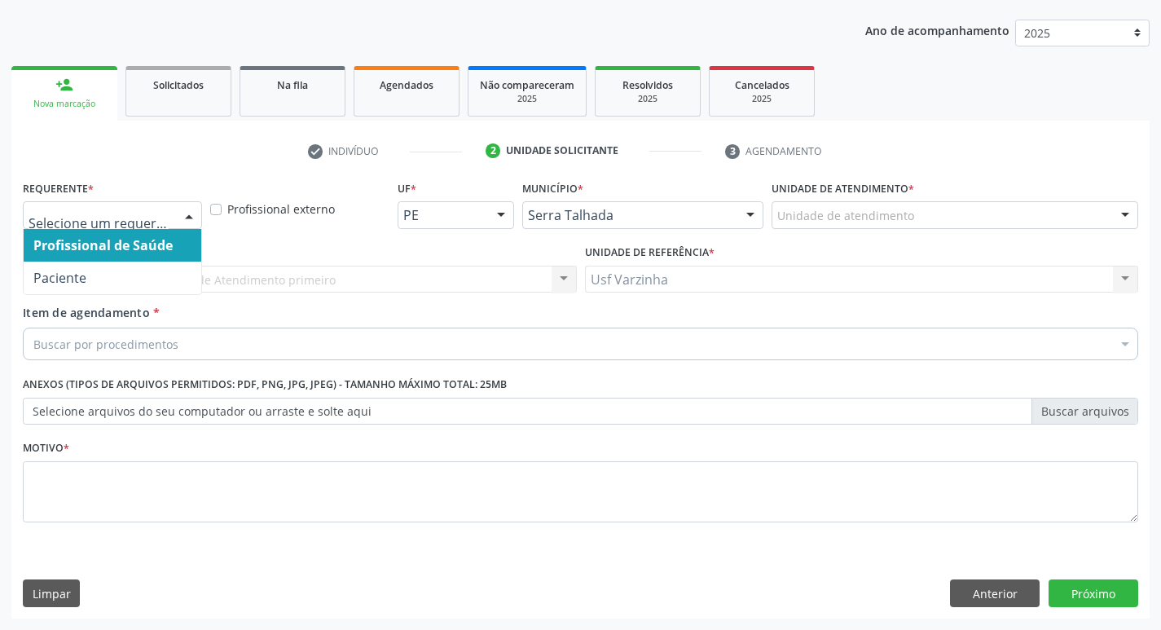
click at [193, 211] on div at bounding box center [189, 216] width 24 height 28
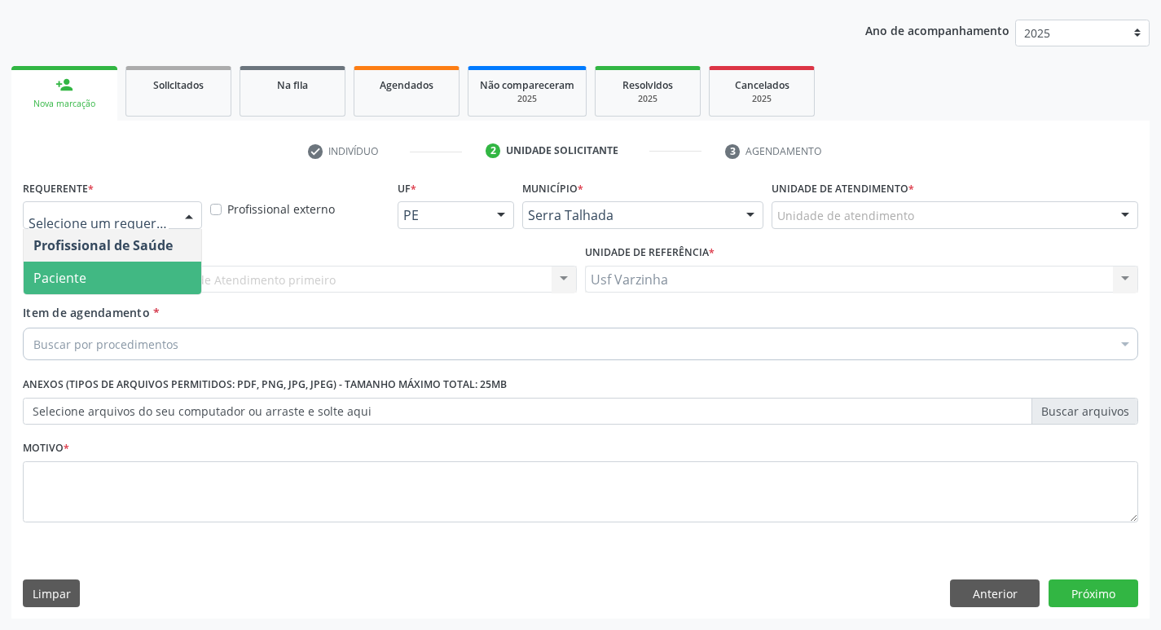
click at [153, 270] on span "Paciente" at bounding box center [113, 277] width 178 height 33
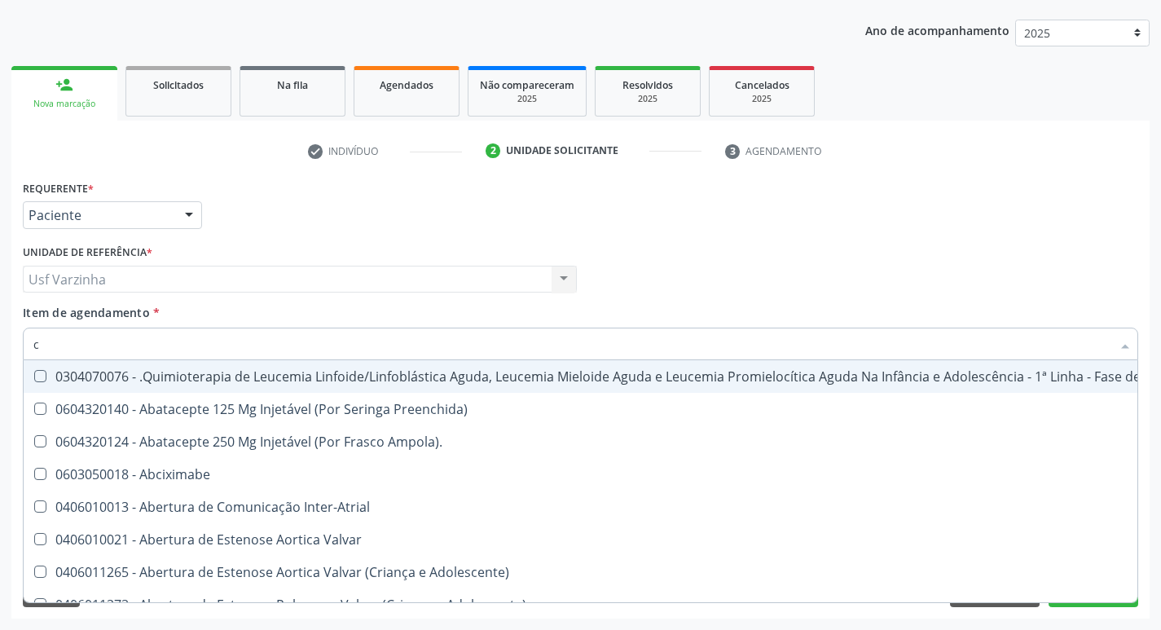
type input "ci"
